Goal: Transaction & Acquisition: Purchase product/service

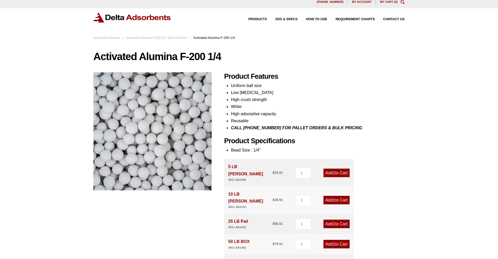
scroll to position [4, 0]
click at [334, 220] on link "Add 1 to Cart" at bounding box center [337, 224] width 26 height 9
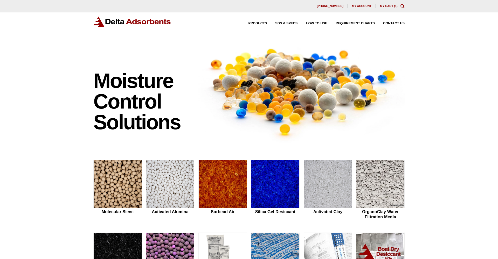
click at [390, 4] on link "My Cart ( 1 )" at bounding box center [389, 5] width 18 height 3
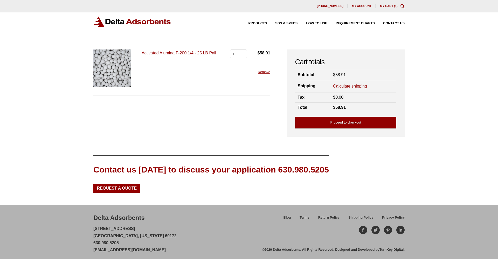
click at [358, 123] on link "Proceed to checkout" at bounding box center [345, 123] width 101 height 12
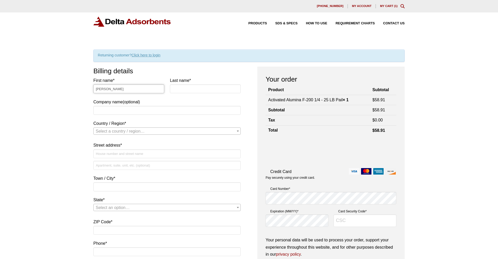
type input "Katie"
type input "Olwin"
type input "VitriVax"
click at [106, 132] on span "Select a country / region…" at bounding box center [120, 131] width 49 height 4
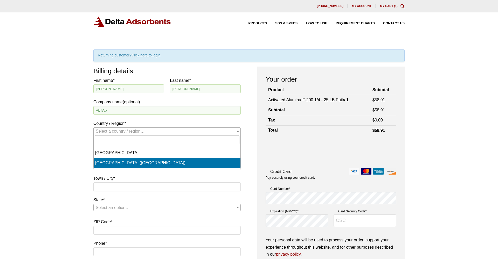
select select "US"
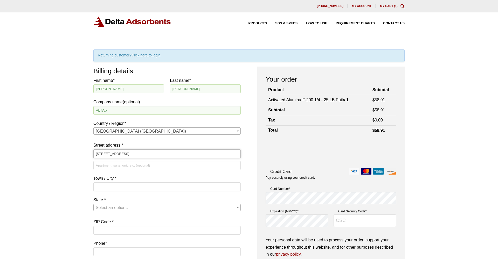
type input "5500 Central Ave"
type input "Boulder"
click at [119, 210] on span "Select an option…" at bounding box center [167, 207] width 147 height 7
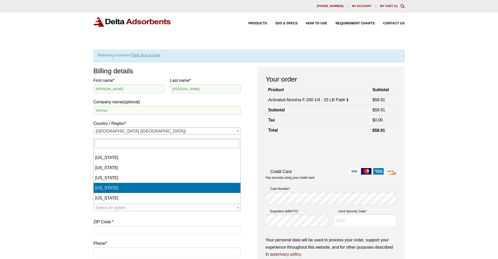
scroll to position [11, 0]
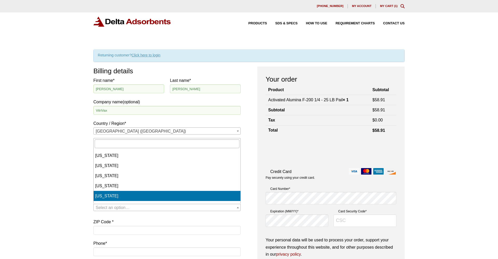
select select "CO"
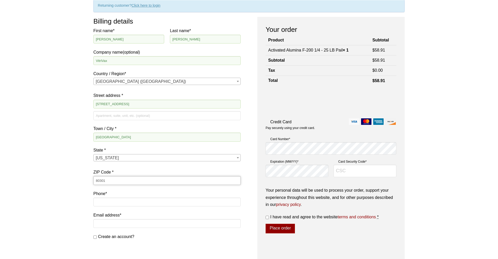
scroll to position [49, 0]
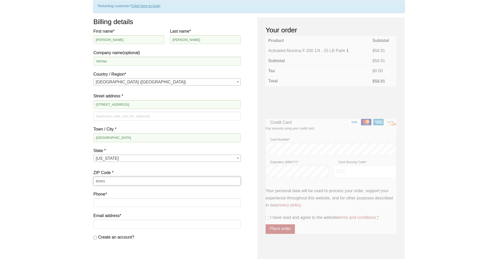
type input "80301"
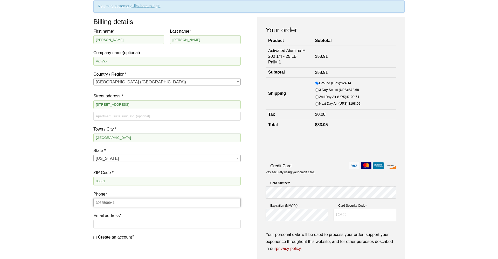
type input "3038599941"
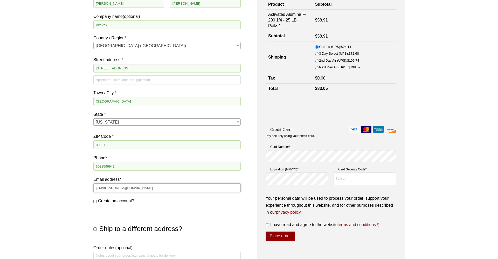
scroll to position [111, 0]
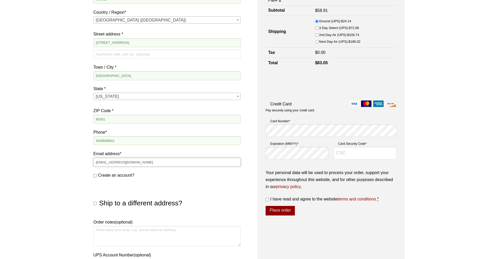
type input "procurement@vitrivaxbio.com"
click at [95, 175] on input "Create an account?" at bounding box center [94, 175] width 3 height 3
checkbox input "true"
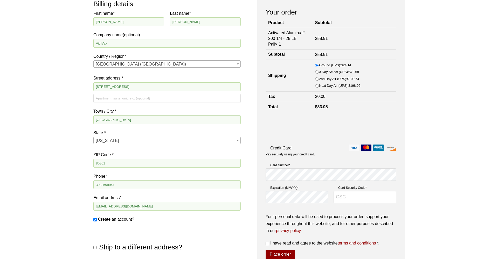
scroll to position [78, 0]
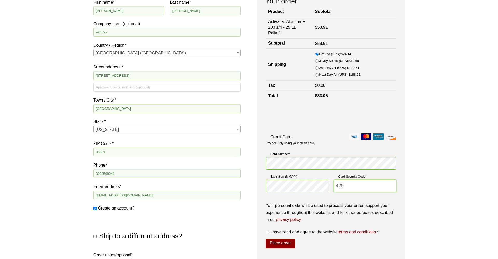
type input "429"
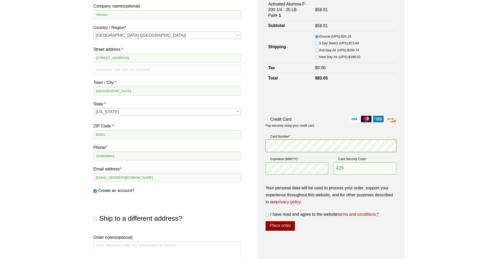
scroll to position [100, 0]
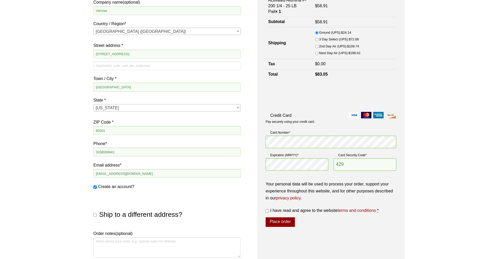
click at [266, 210] on input "I have read and agree to the website terms and conditions *" at bounding box center [267, 211] width 3 height 3
checkbox input "true"
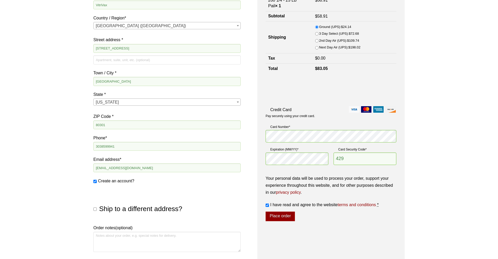
scroll to position [106, 0]
click at [285, 212] on button "Place order" at bounding box center [280, 217] width 29 height 10
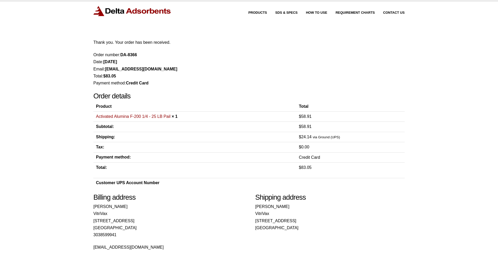
scroll to position [10, 0]
